Goal: Information Seeking & Learning: Learn about a topic

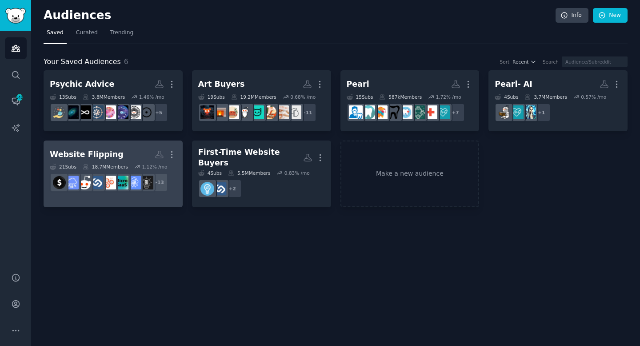
click at [139, 148] on h2 "Website Flipping More" at bounding box center [113, 155] width 127 height 16
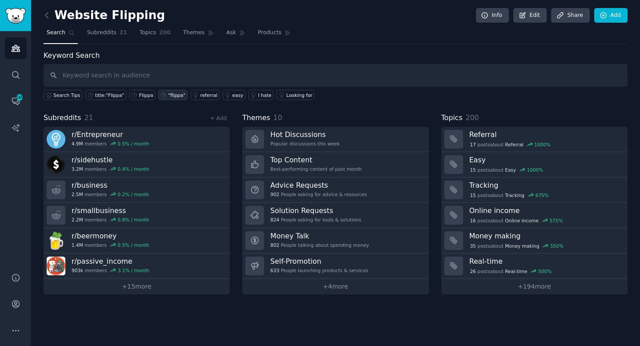
click at [176, 94] on div ""flippa"" at bounding box center [176, 95] width 17 height 6
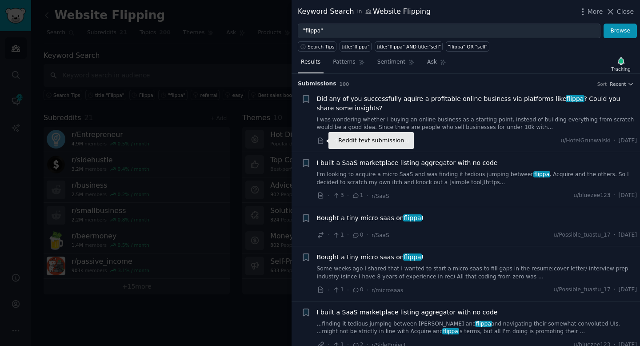
click at [321, 141] on icon at bounding box center [321, 141] width 8 height 8
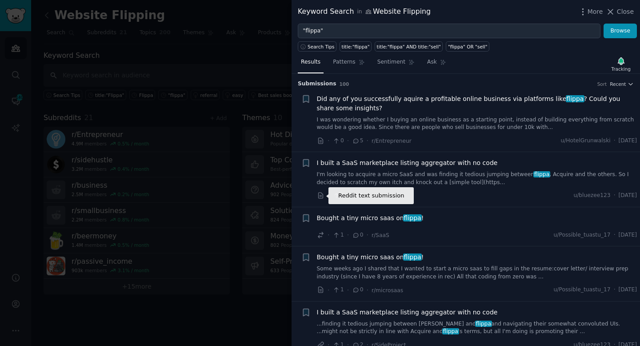
click at [319, 195] on icon at bounding box center [321, 196] width 8 height 8
click at [489, 230] on div "· 1 · 0 · r/SaaS u/Possible_tuastu_17 · [DATE]" at bounding box center [477, 234] width 320 height 9
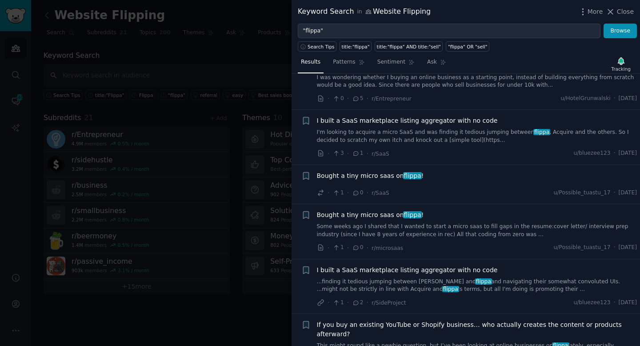
scroll to position [41, 0]
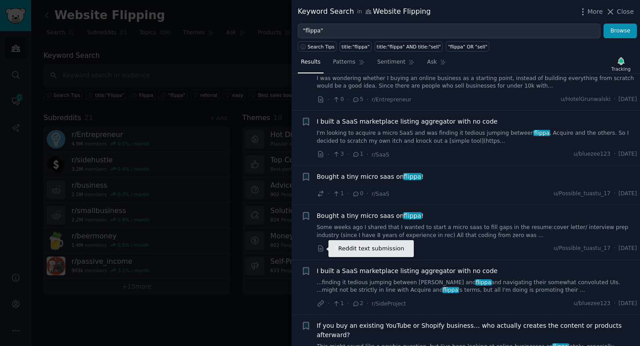
click at [321, 248] on icon at bounding box center [321, 248] width 8 height 8
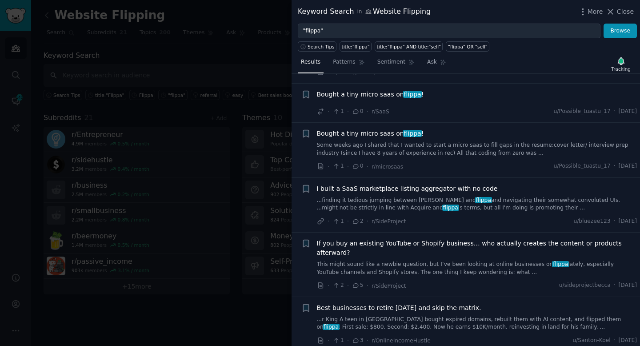
scroll to position [182, 0]
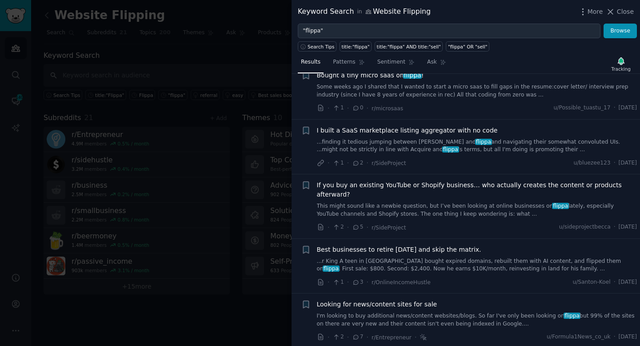
click at [445, 248] on span "Best businesses to retire [DATE] and skip the matrix." at bounding box center [399, 249] width 164 height 9
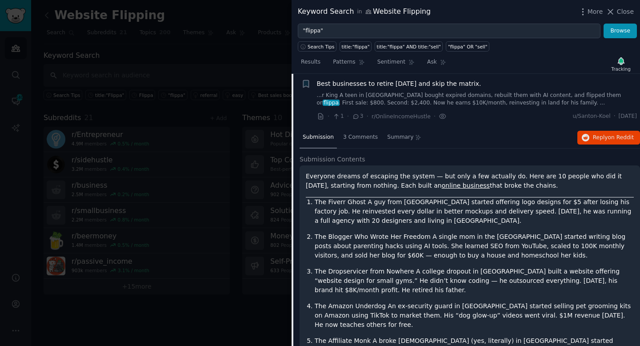
scroll to position [327, 0]
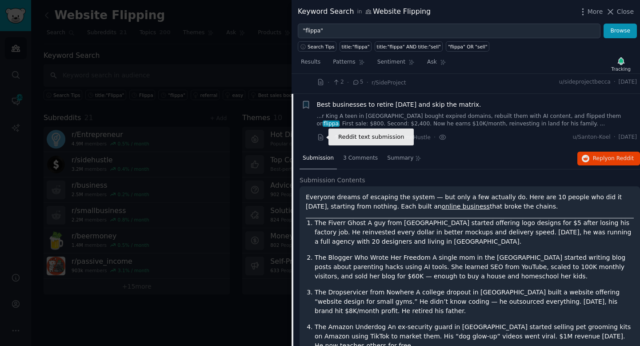
click at [321, 138] on icon at bounding box center [321, 137] width 8 height 8
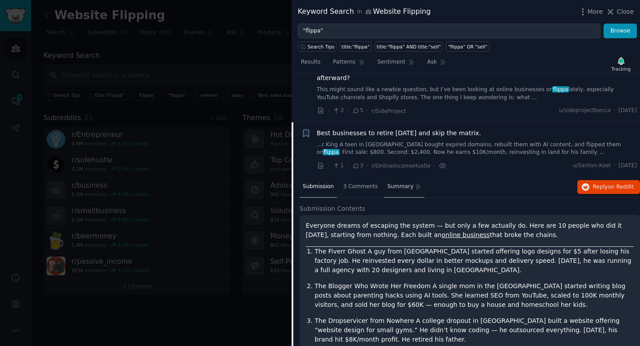
scroll to position [300, 0]
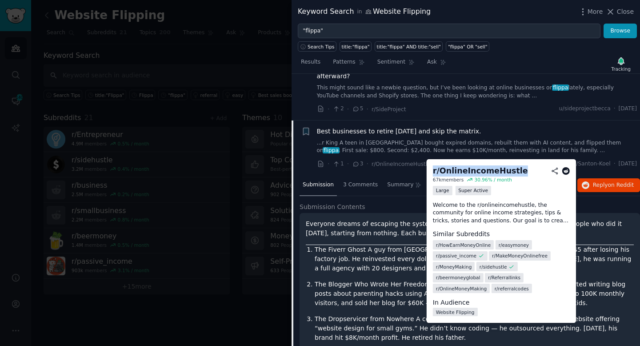
drag, startPoint x: 432, startPoint y: 169, endPoint x: 515, endPoint y: 172, distance: 83.2
click at [515, 172] on div "r/ OnlineIncomeHustle 67k members 30.96 % / month Large Super Active Welcome to…" at bounding box center [501, 241] width 149 height 164
copy div "r/ OnlineIncomeHustle"
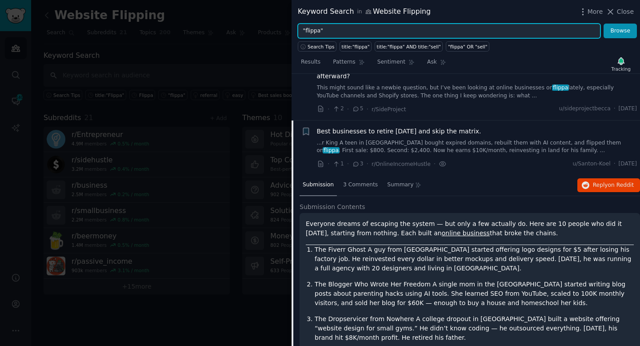
click at [353, 32] on input ""flippa"" at bounding box center [449, 31] width 303 height 15
drag, startPoint x: 306, startPoint y: 31, endPoint x: 347, endPoint y: 31, distance: 40.9
click at [347, 31] on input ""flippa"" at bounding box center [449, 31] width 303 height 15
type input ""acquire""
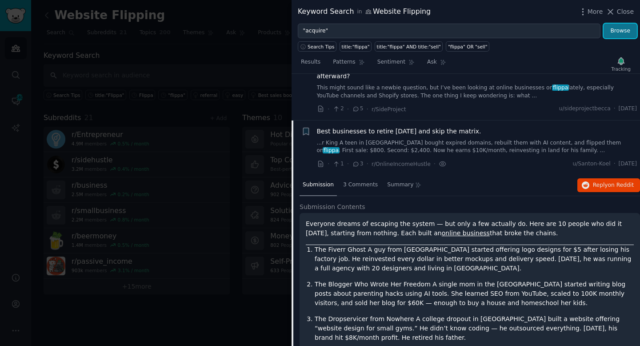
click at [621, 36] on button "Browse" at bounding box center [620, 31] width 33 height 15
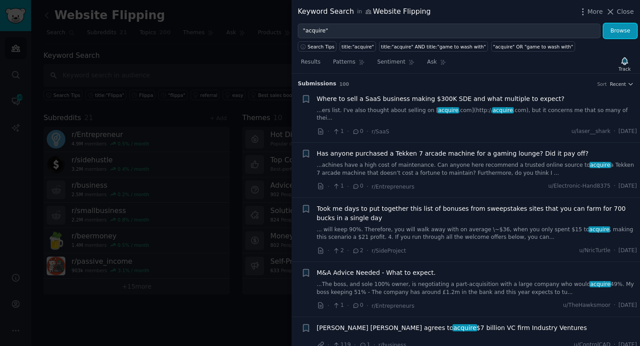
scroll to position [0, 0]
click at [404, 99] on span "Where to sell a SaaS business making $300K SDE and what multiple to expect?" at bounding box center [441, 98] width 248 height 9
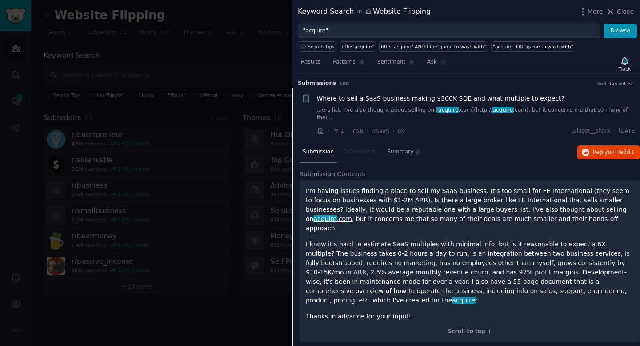
scroll to position [14, 0]
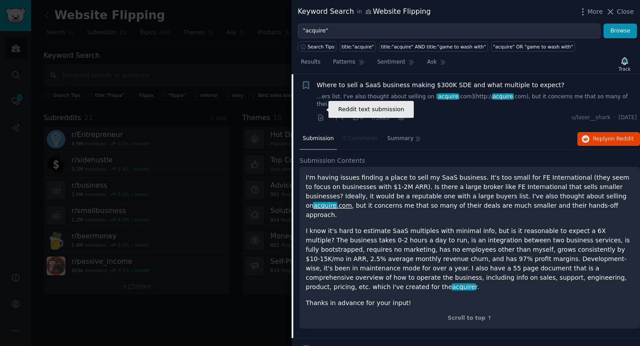
click at [320, 114] on icon at bounding box center [321, 118] width 8 height 8
click at [613, 14] on icon at bounding box center [610, 11] width 9 height 9
